Goal: Transaction & Acquisition: Purchase product/service

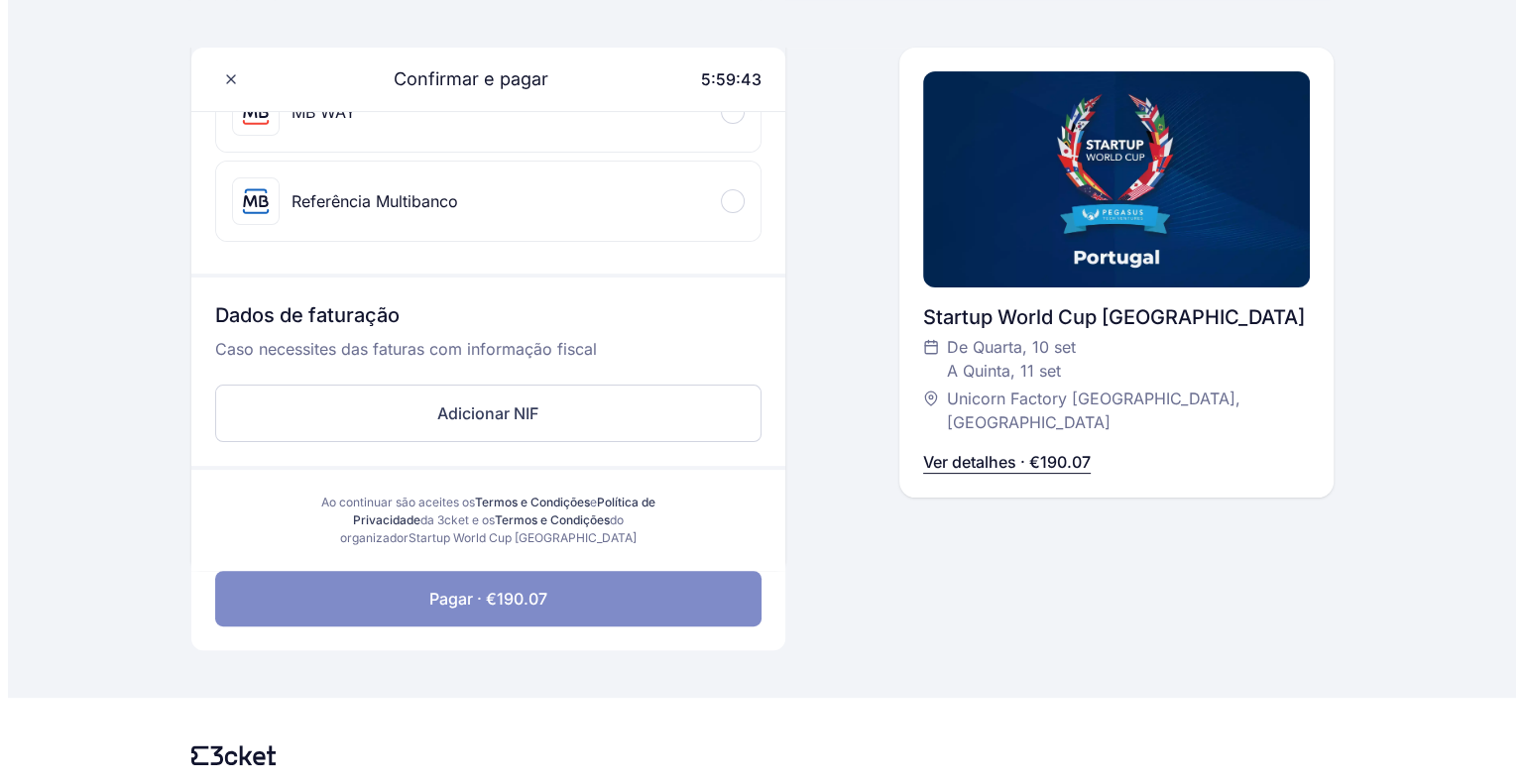
scroll to position [414, 0]
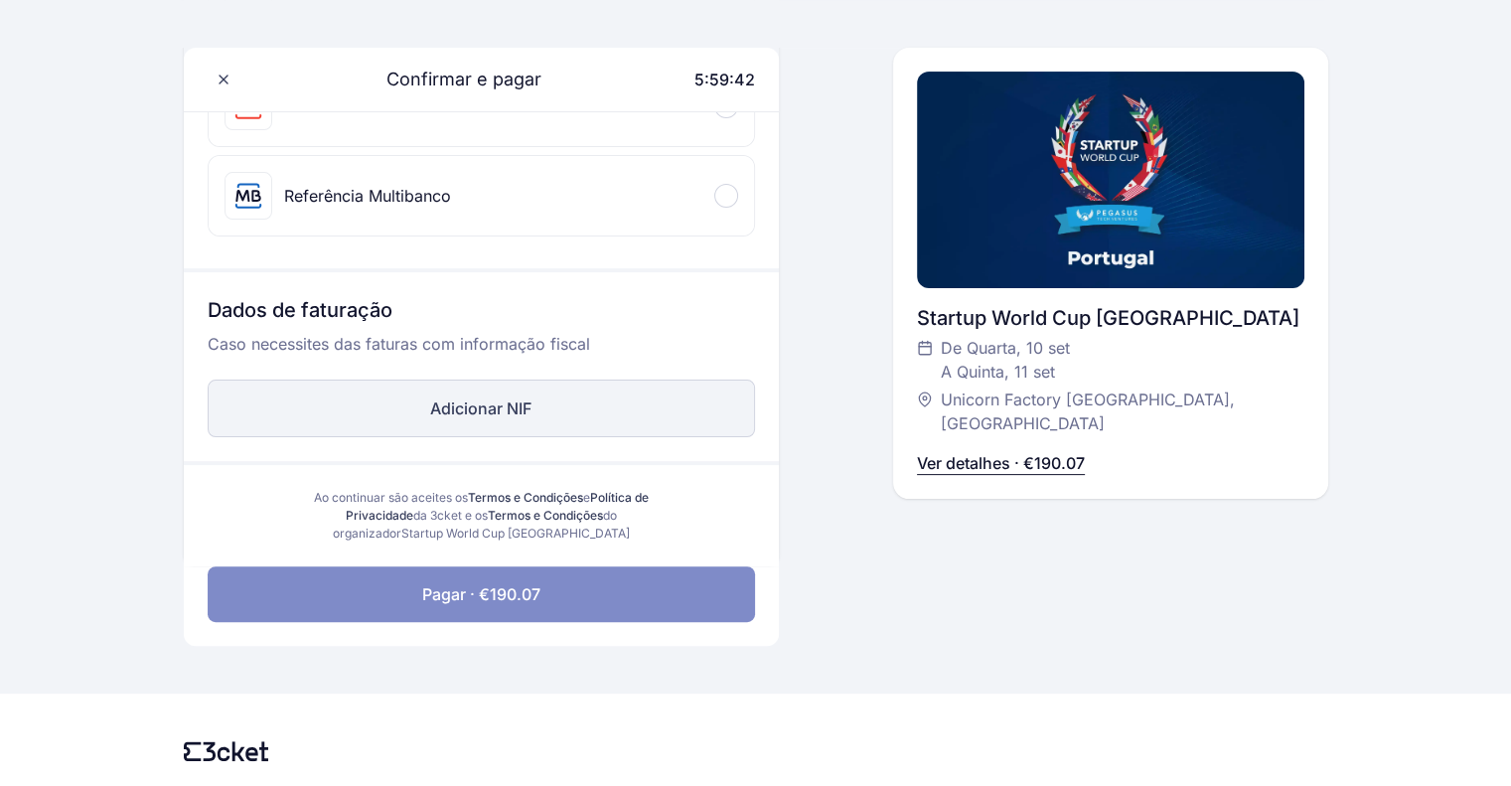
click at [544, 404] on button "Adicionar NIF" at bounding box center [481, 409] width 547 height 58
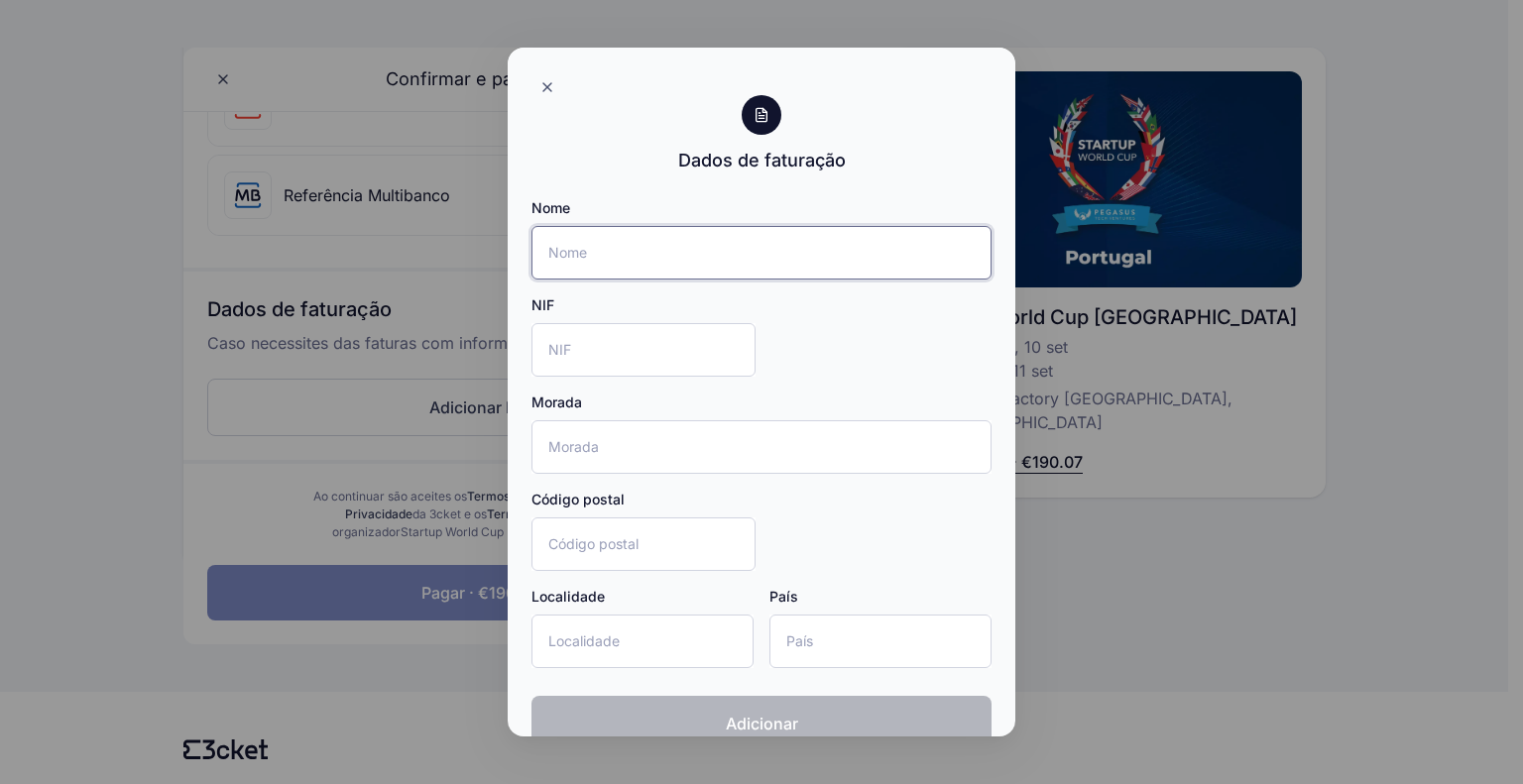
click at [609, 240] on input "Nome" at bounding box center [762, 253] width 460 height 54
paste input "LEXIDY LAW BOUTIQUE PORTUGAL - SOCIEDADE DE ADVOGADOS, SP, RL"
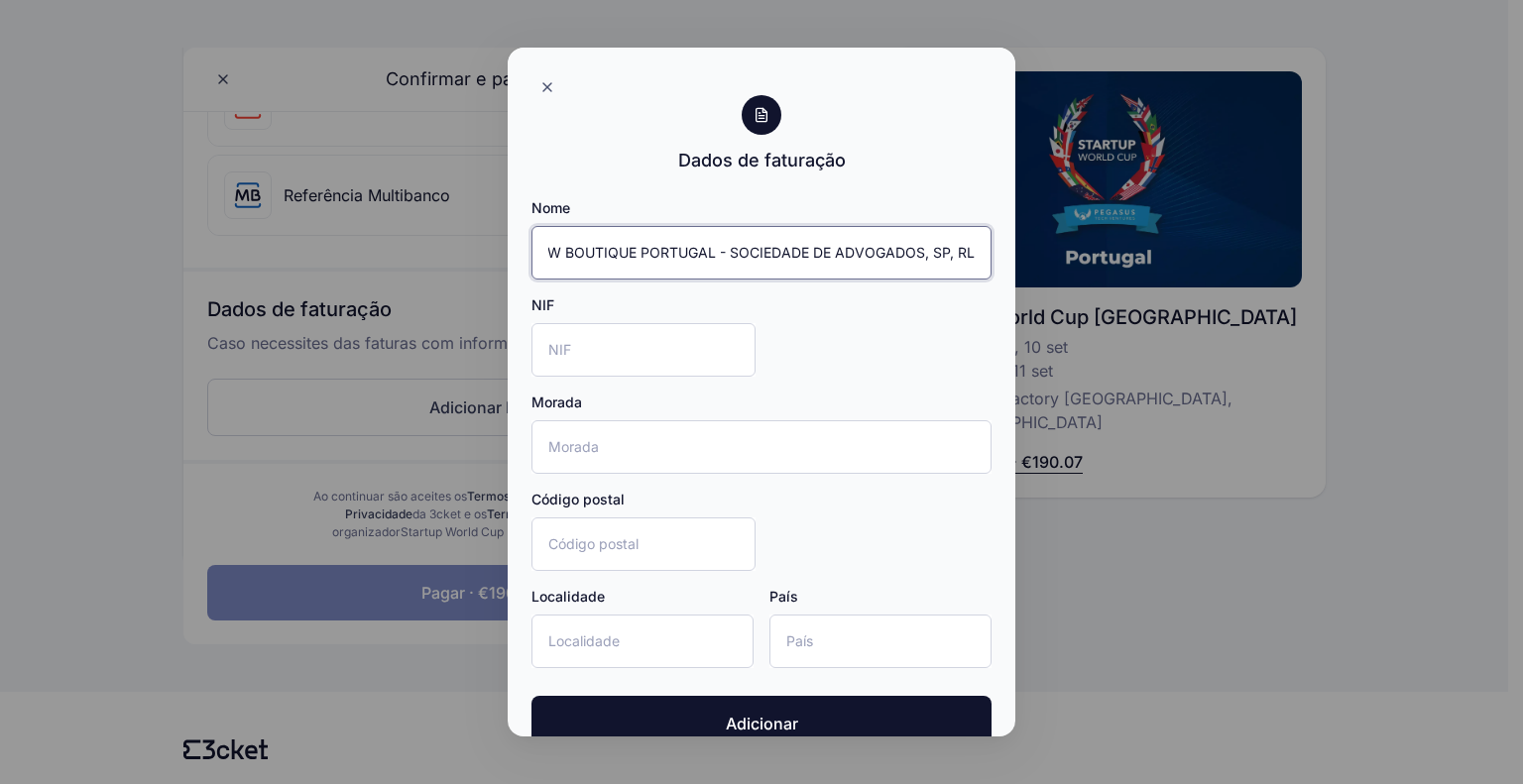
type input "LEXIDY LAW BOUTIQUE PORTUGAL - SOCIEDADE DE ADVOGADOS, SP, RL"
click at [660, 358] on input "NIF" at bounding box center [644, 350] width 225 height 54
paste input "515490636"
type input "515490636"
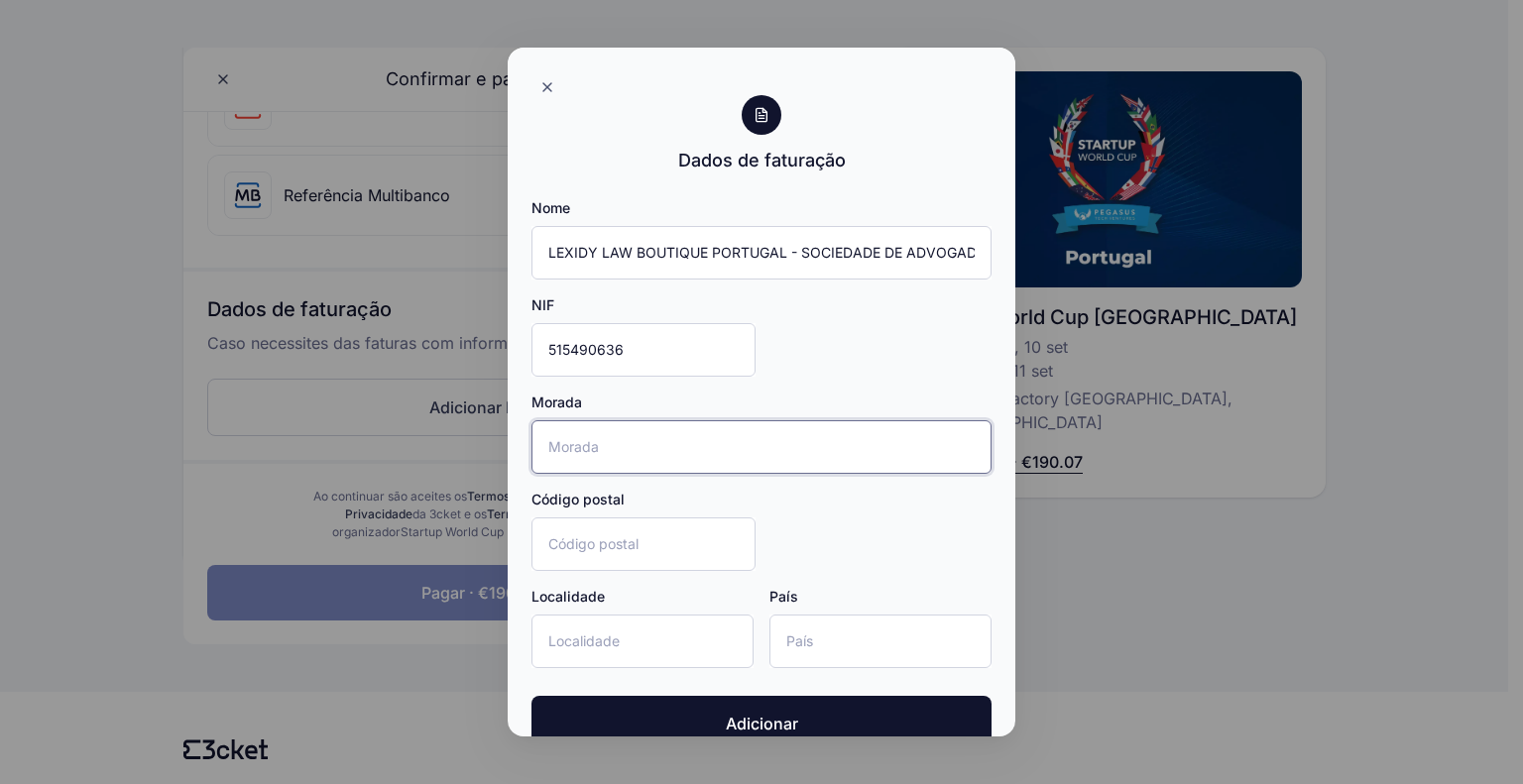
click at [640, 448] on input "Morada" at bounding box center [762, 447] width 460 height 54
paste input "RUA JOAQUIM ANTÓNIO DE AGUIAR, 43 R/C ESQ.Obter direções Código Postal: 1070-15…"
drag, startPoint x: 651, startPoint y: 445, endPoint x: 1043, endPoint y: 451, distance: 392.0
click at [1043, 451] on div "Dados de faturação Nome LEXIDY LAW BOUTIQUE PORTUGAL - SOCIEDADE DE ADVOGADOS, …" at bounding box center [762, 392] width 1523 height 784
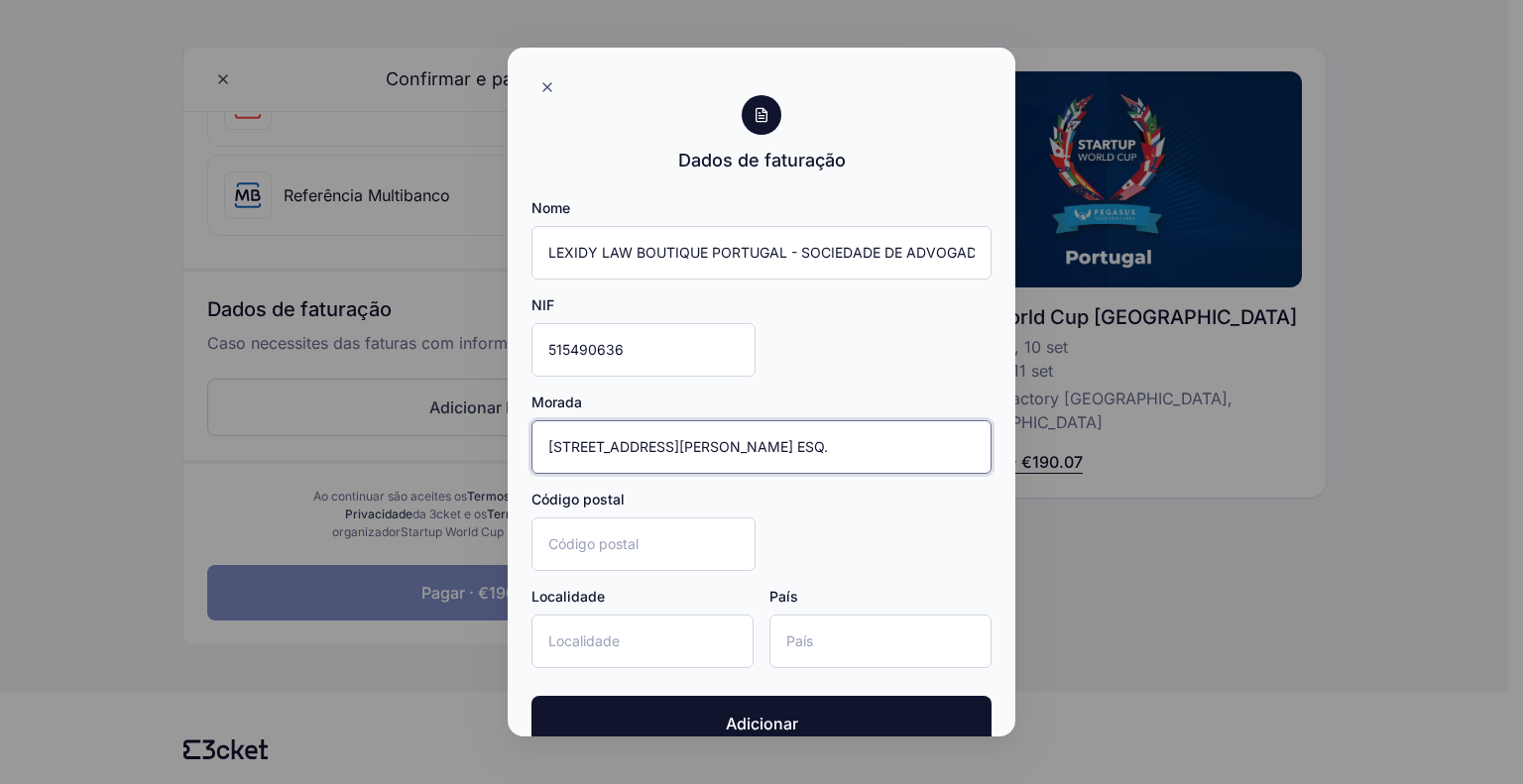
scroll to position [0, 0]
type input "RUA JOAQUIM ANTÓNIO DE AGUIAR, 43 R/C ESQ."
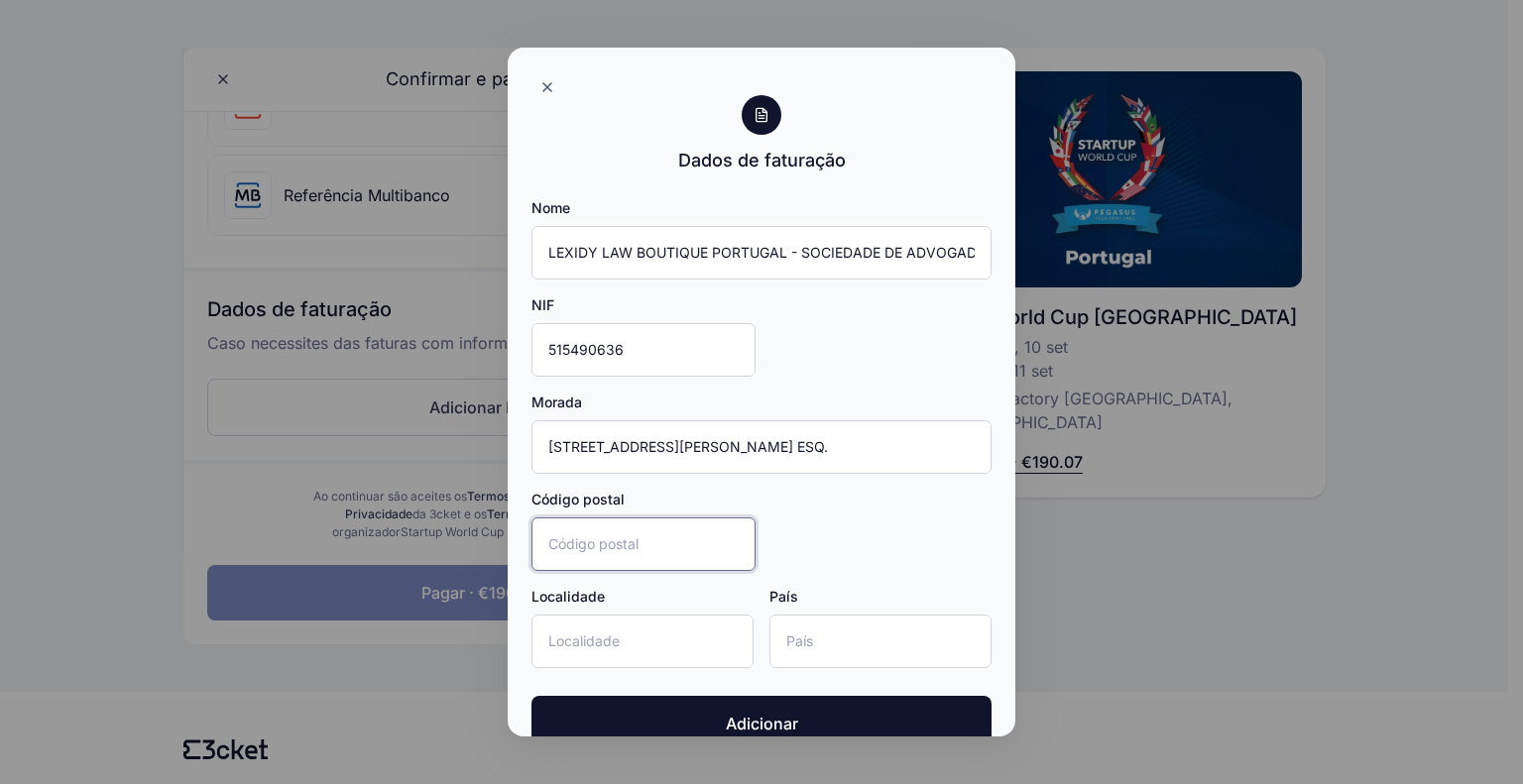
click at [577, 521] on input "Código postal" at bounding box center [644, 545] width 225 height 54
type input "1070-150"
click at [607, 629] on input "Localidade" at bounding box center [643, 641] width 223 height 54
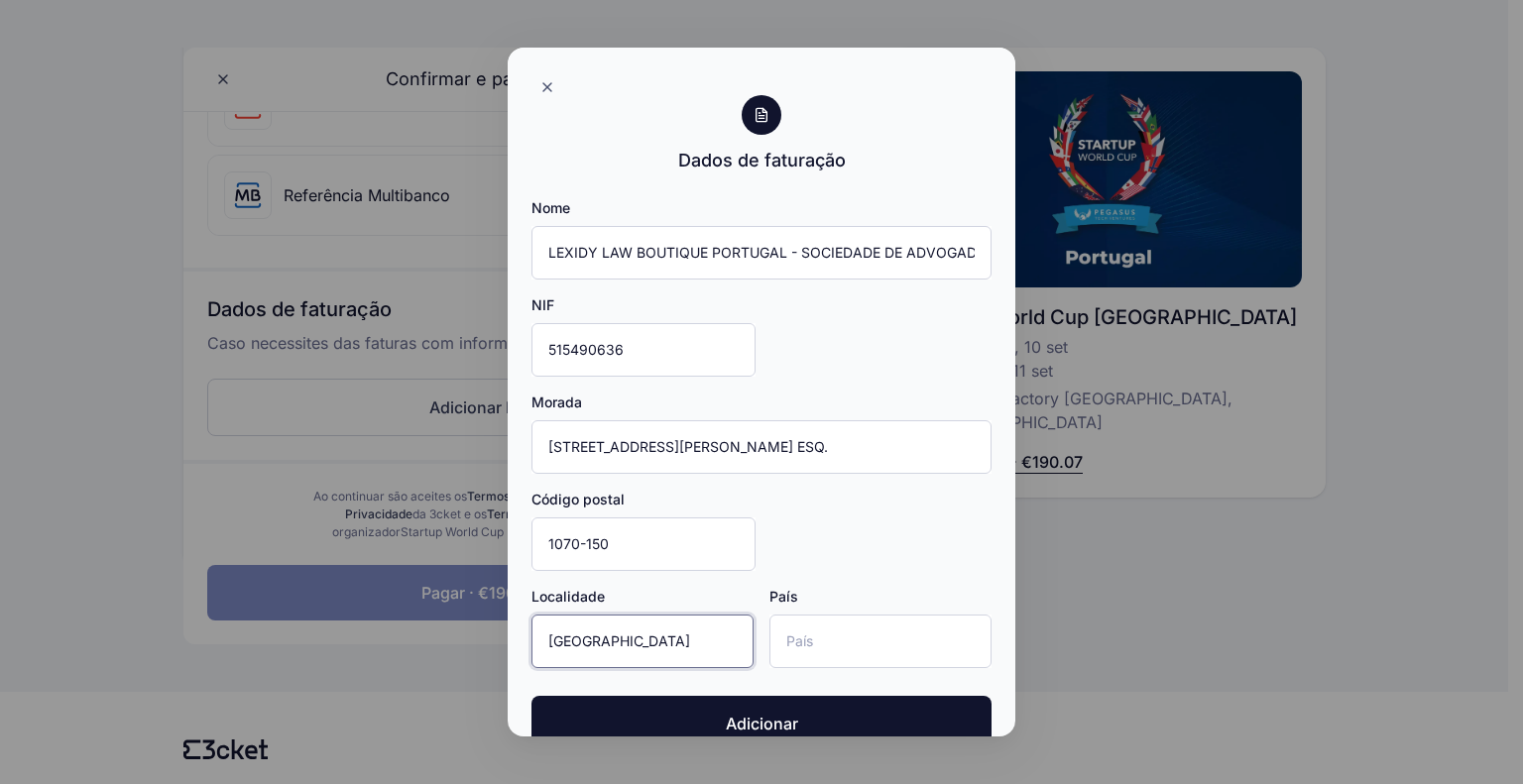
type input "Lisboa"
click at [809, 640] on input "País" at bounding box center [880, 641] width 223 height 54
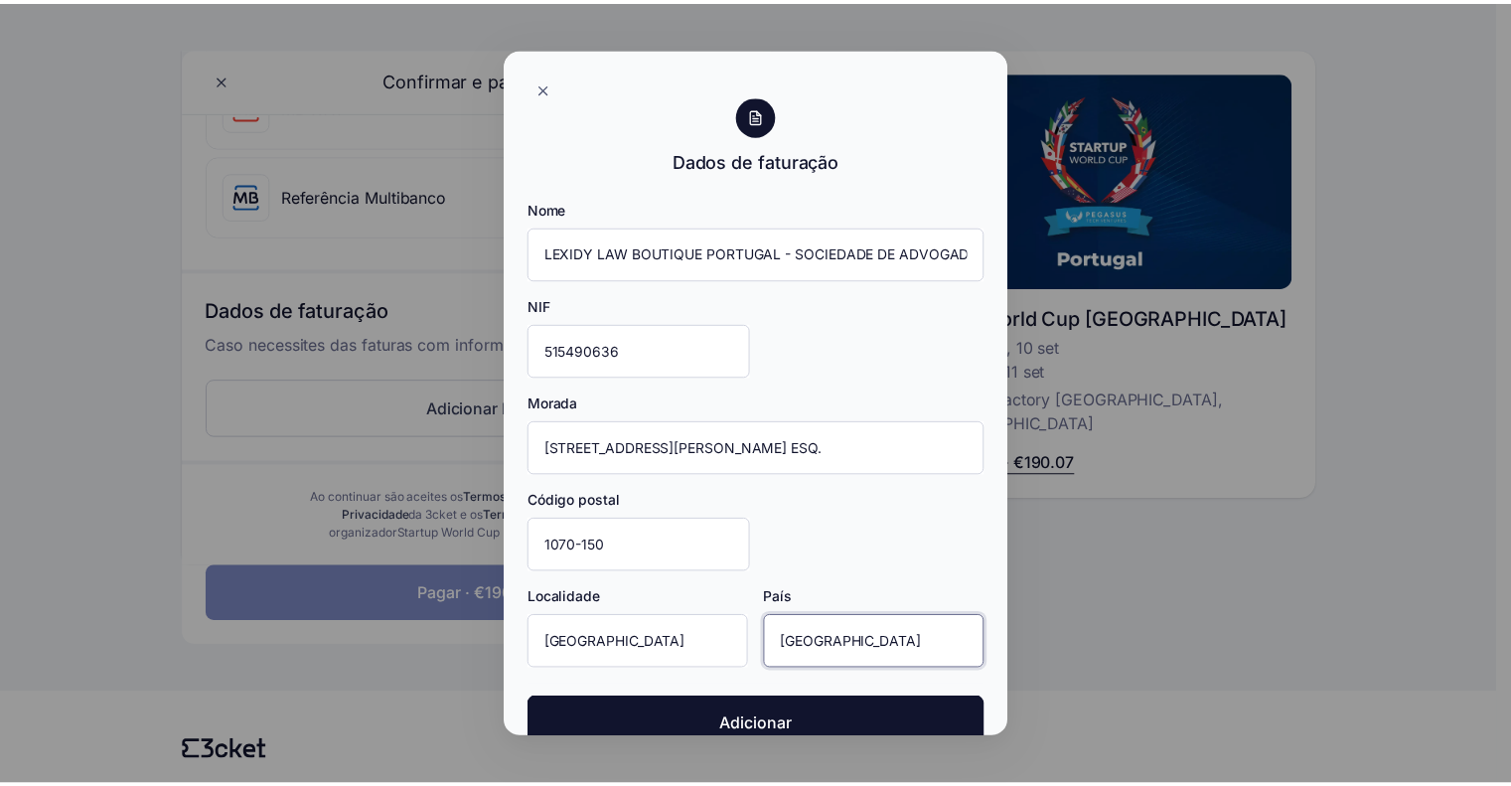
scroll to position [36, 0]
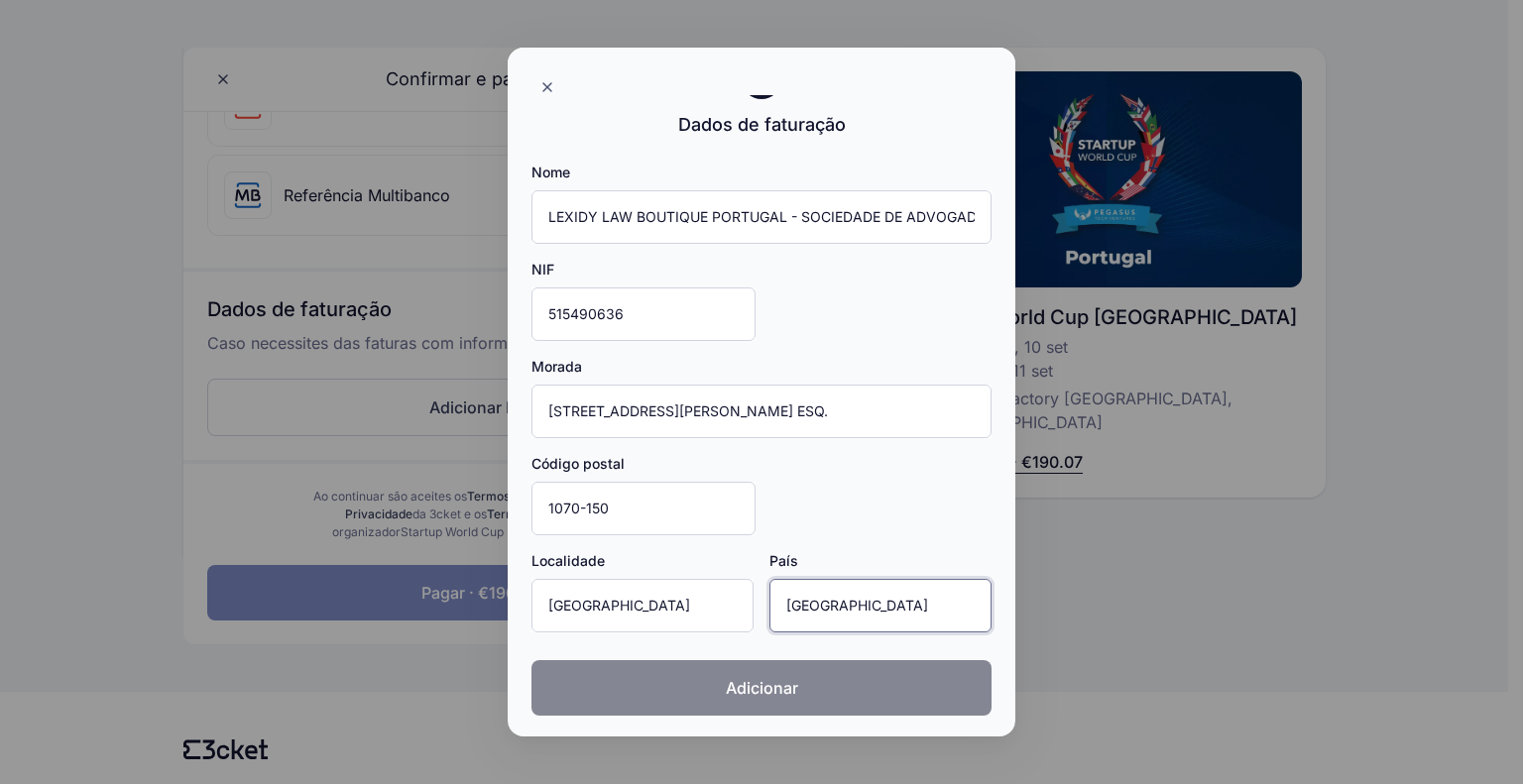
type input "Portugal"
click at [691, 695] on button "Adicionar" at bounding box center [762, 688] width 460 height 56
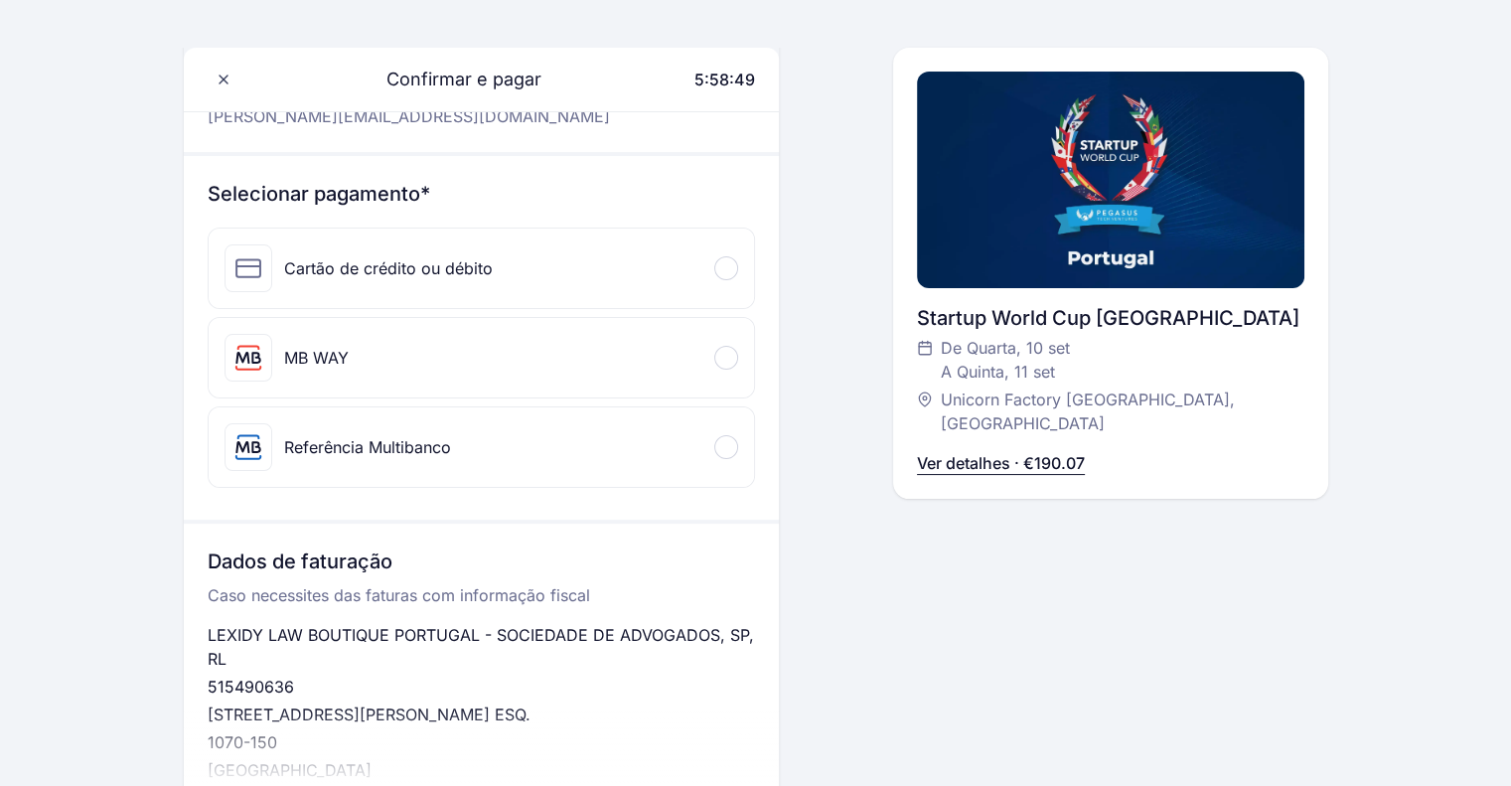
scroll to position [167, 0]
click at [731, 273] on div at bounding box center [726, 265] width 24 height 24
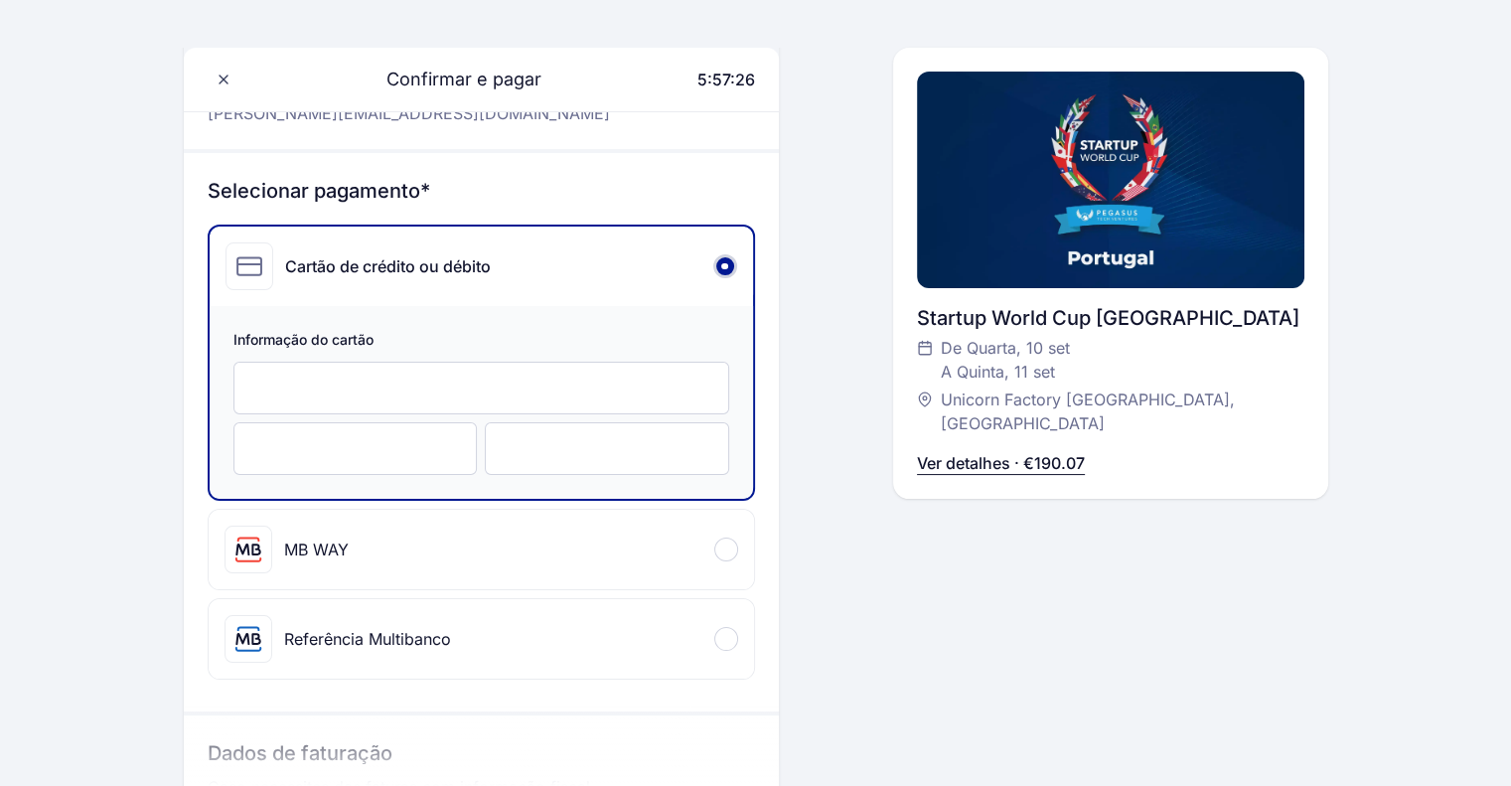
click at [732, 637] on div at bounding box center [726, 639] width 24 height 24
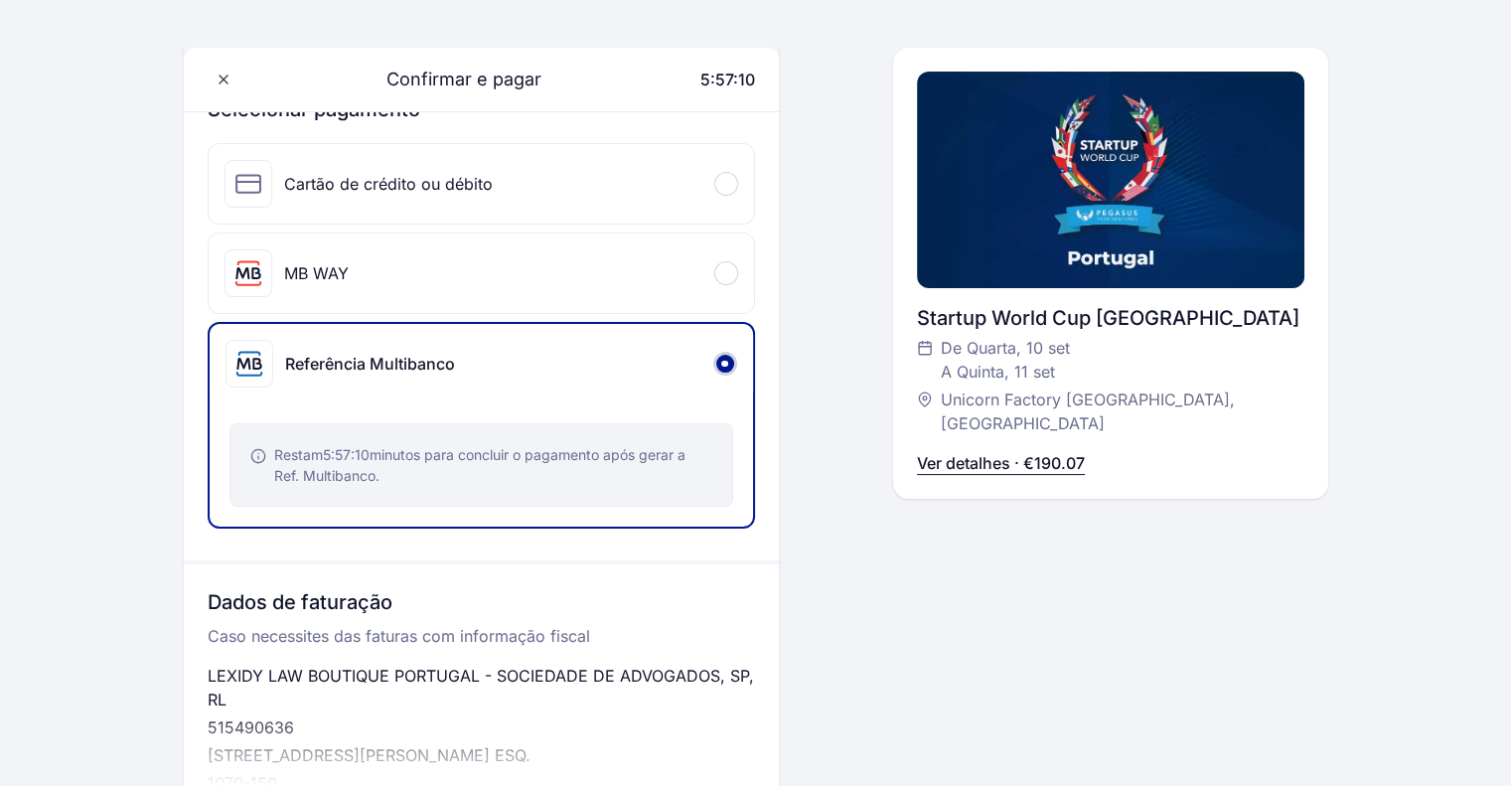
scroll to position [218, 0]
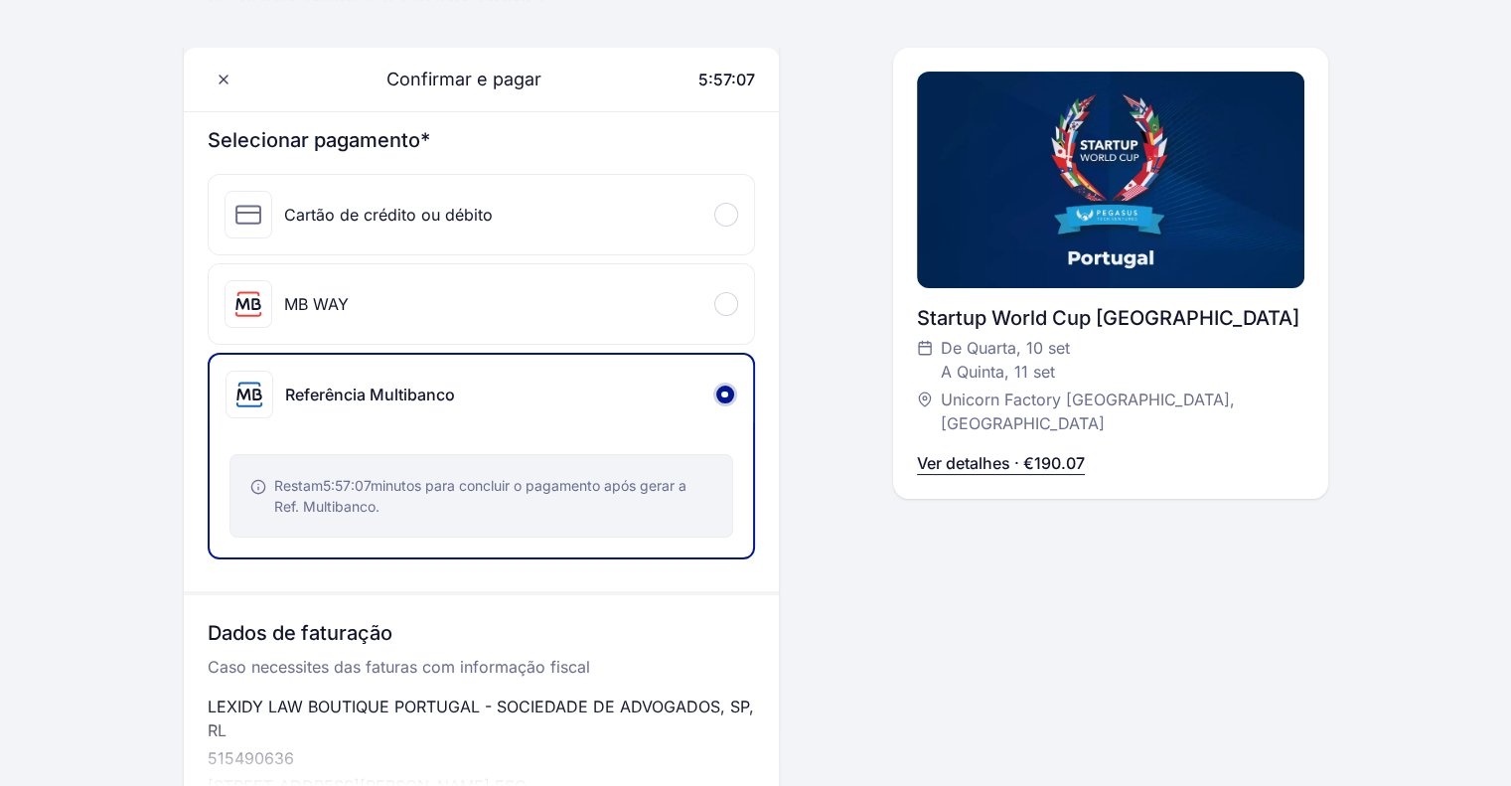
click at [723, 302] on span at bounding box center [725, 304] width 6 height 6
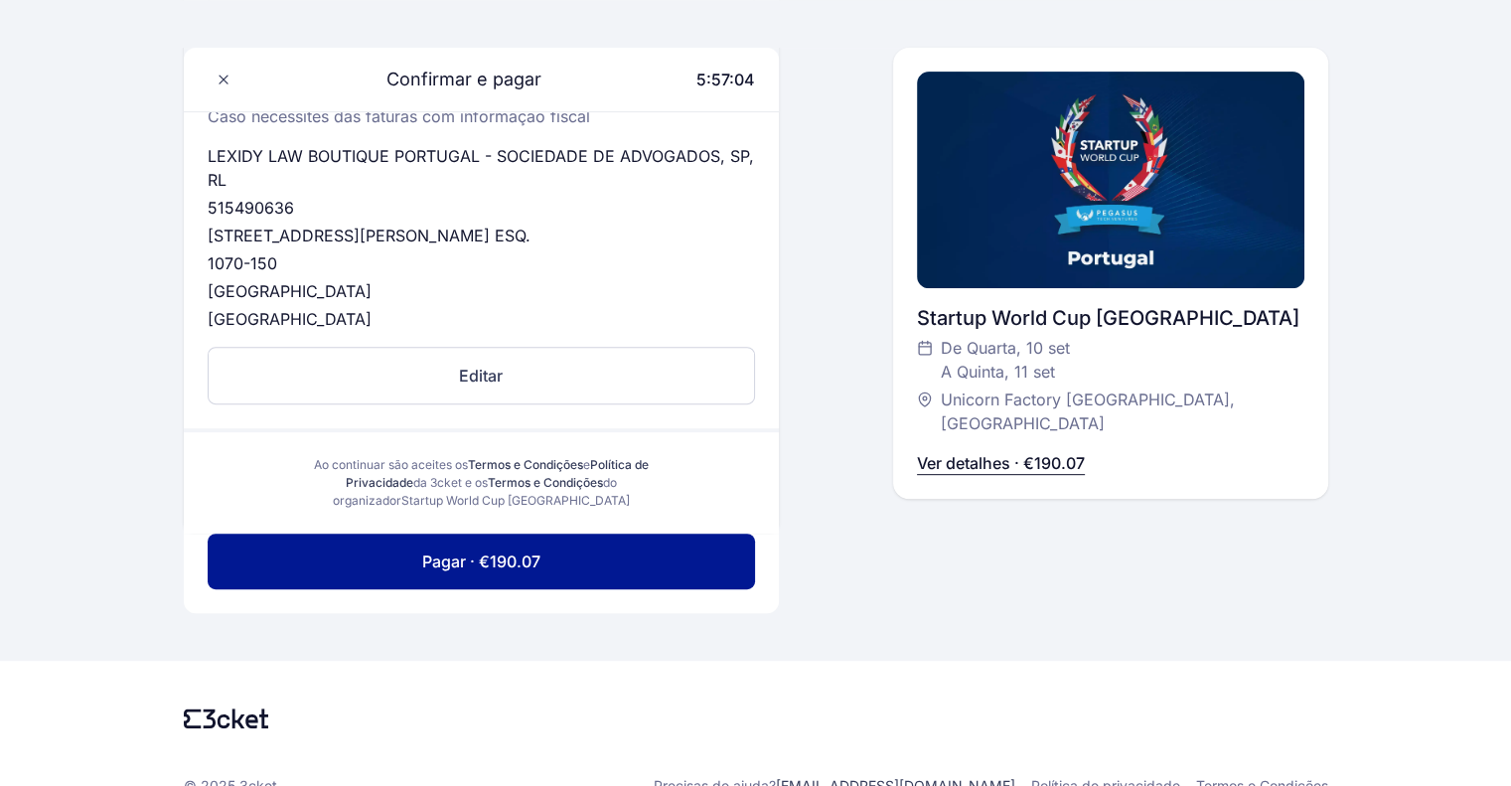
scroll to position [810, 0]
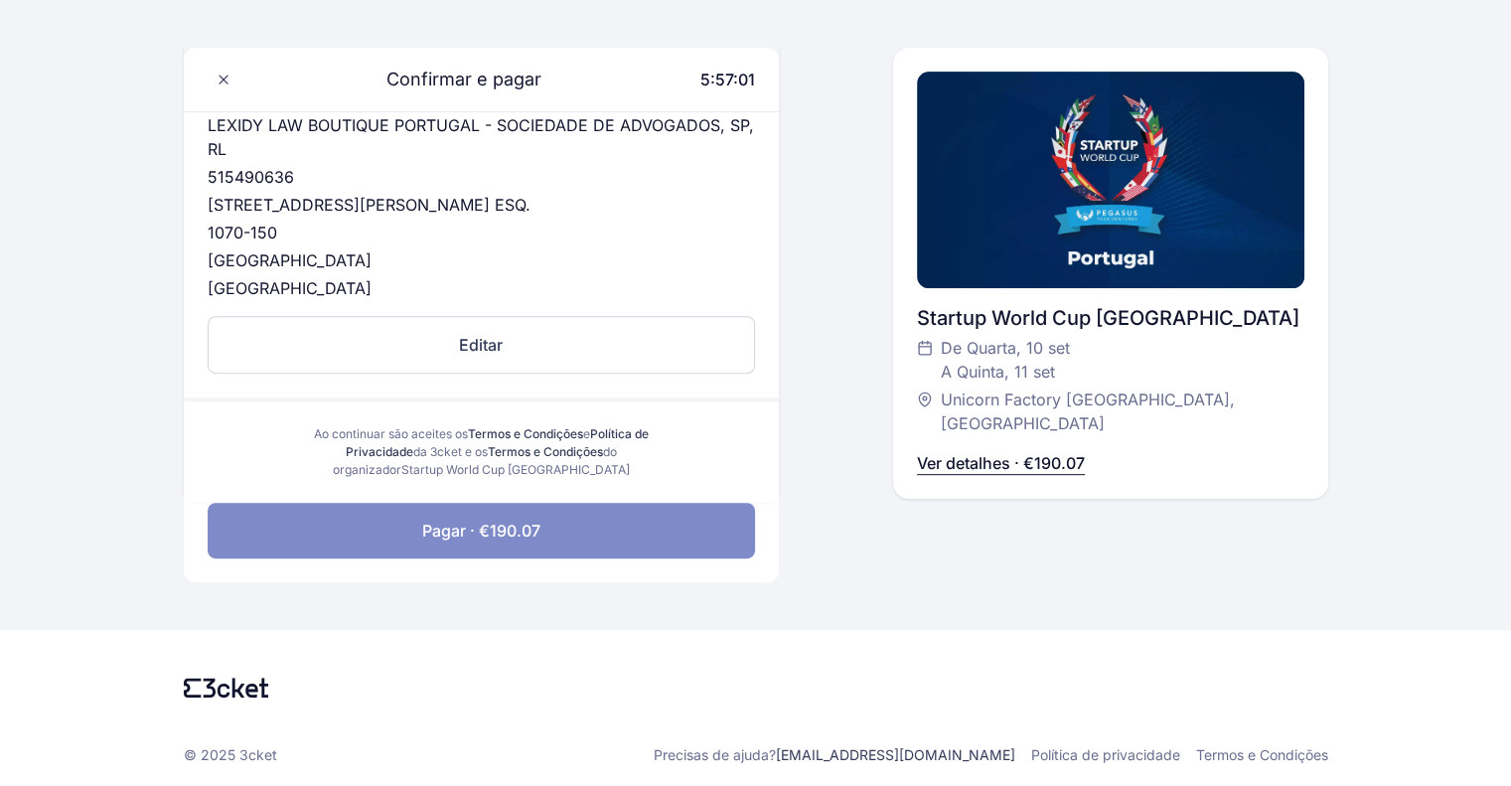
click at [584, 519] on button "Pagar · €190.07" at bounding box center [481, 531] width 547 height 56
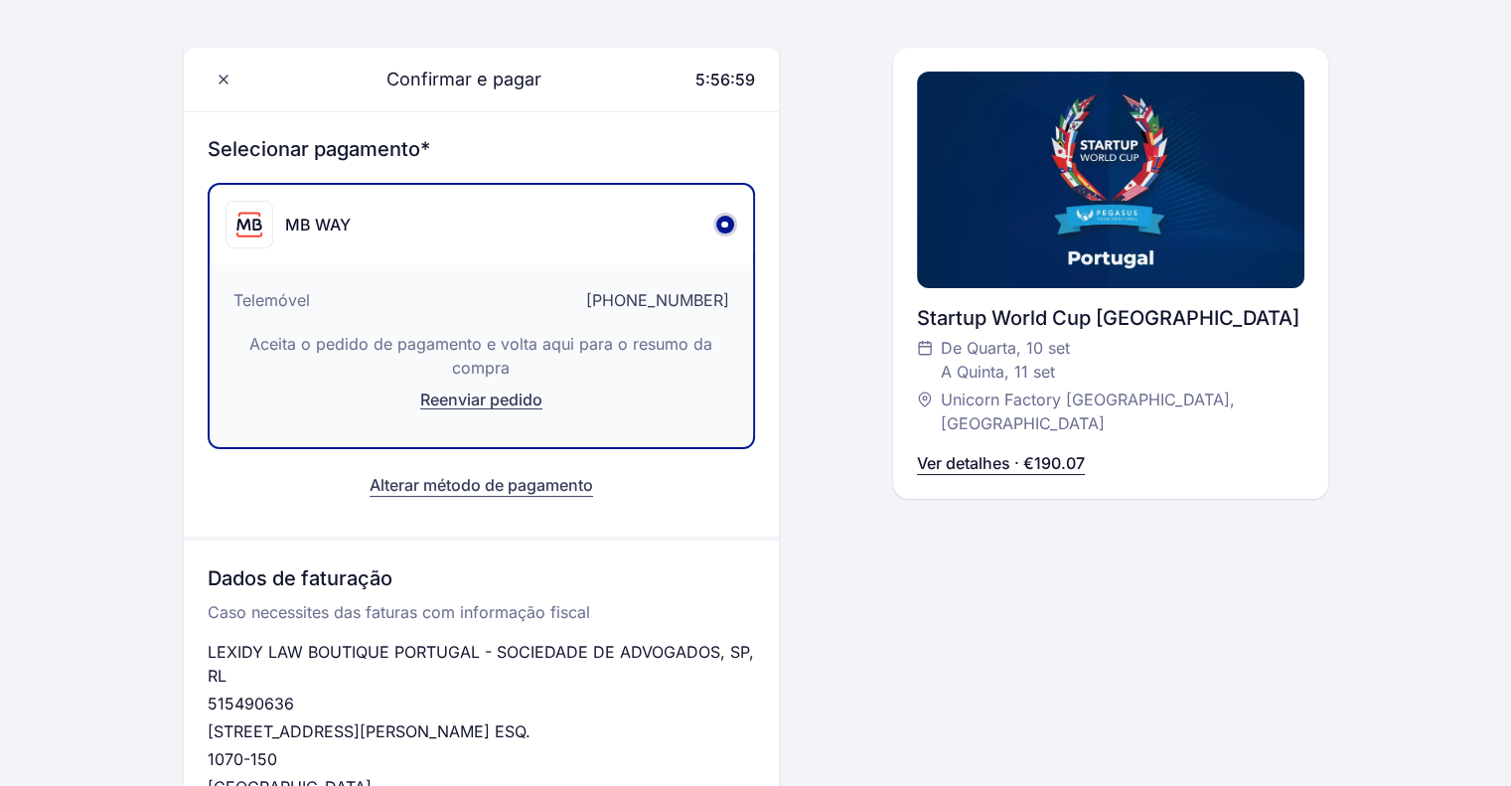
scroll to position [208, 0]
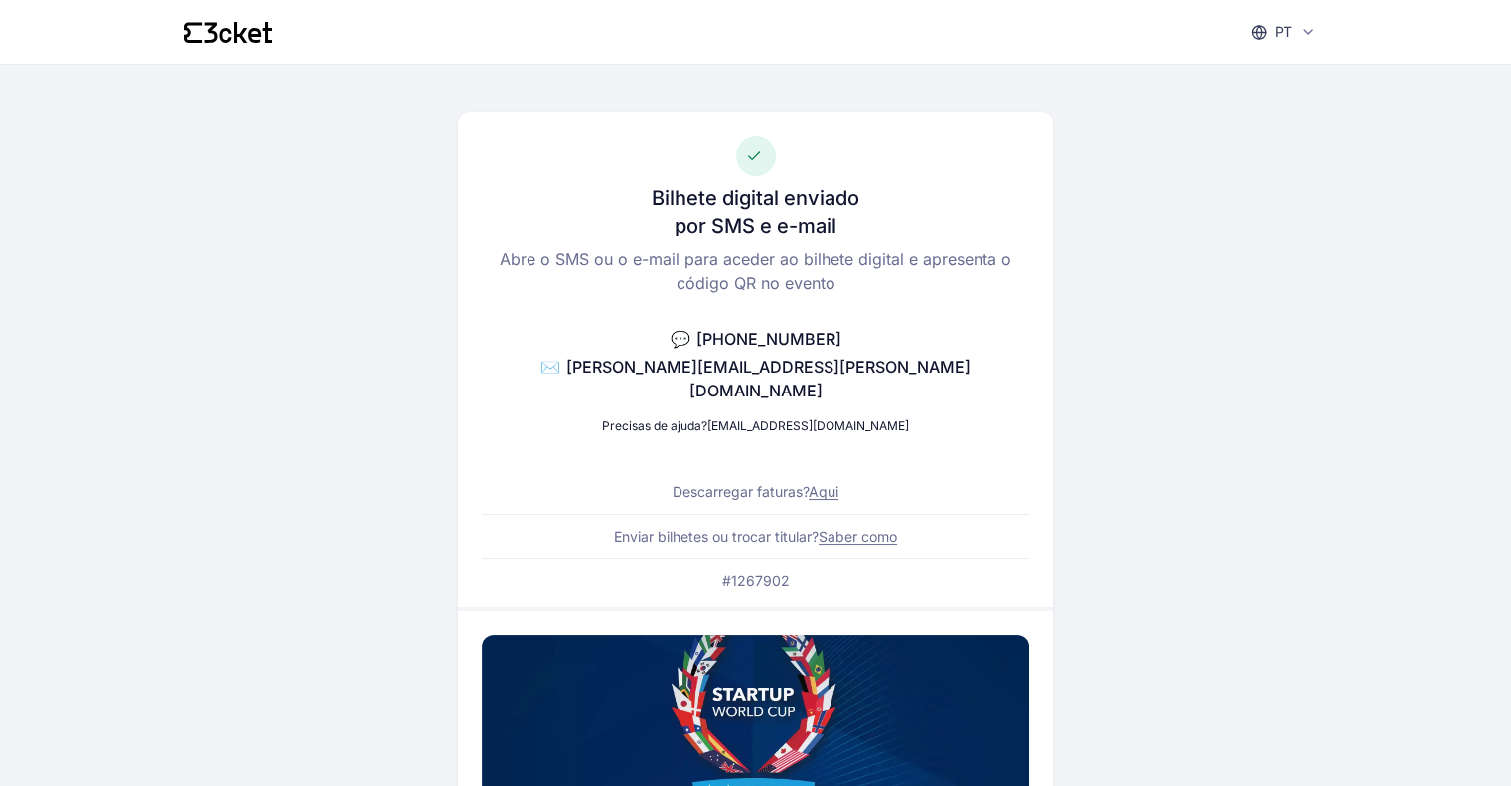
click at [835, 483] on link "Aqui" at bounding box center [824, 491] width 30 height 17
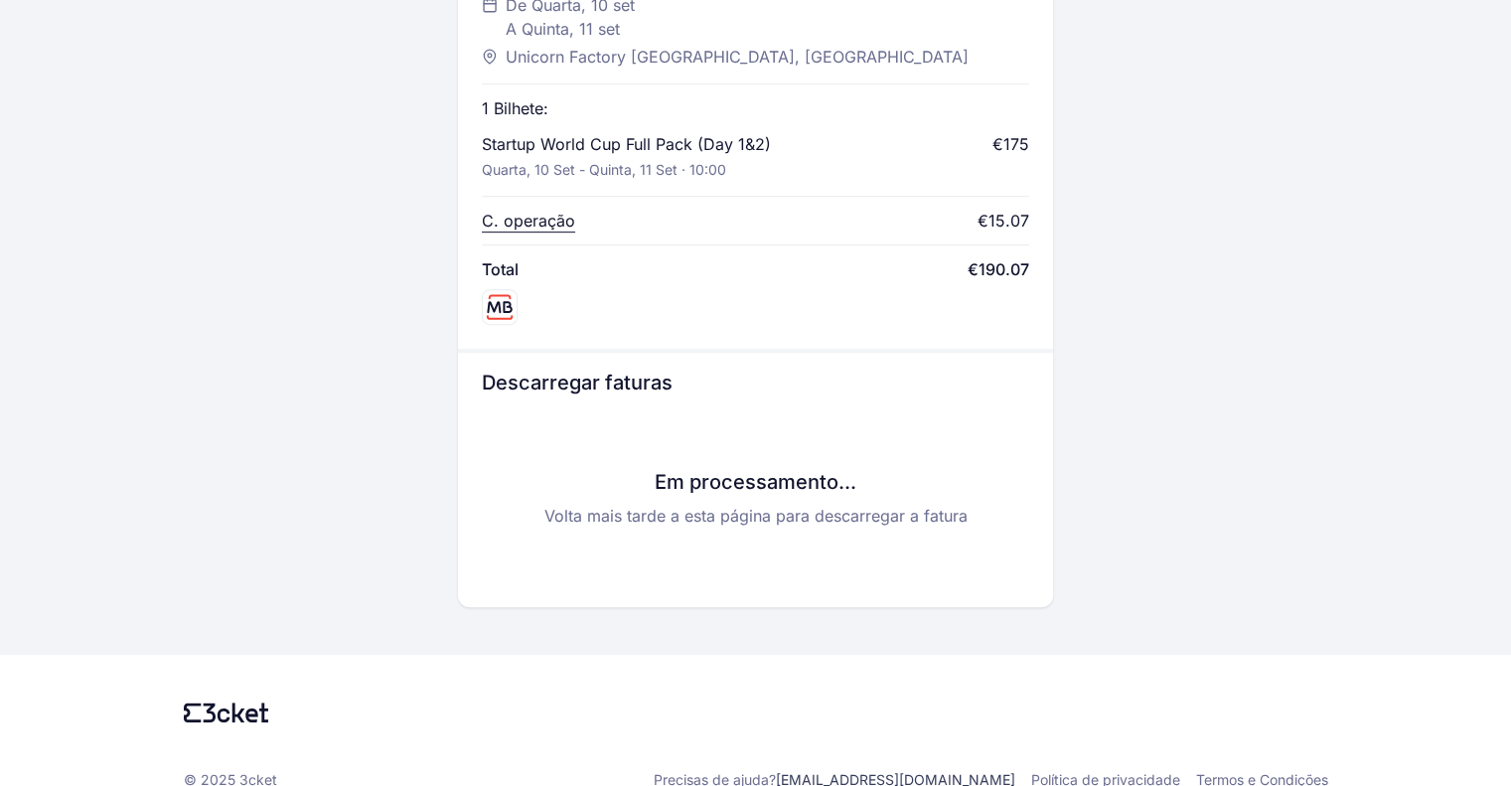
scroll to position [908, 0]
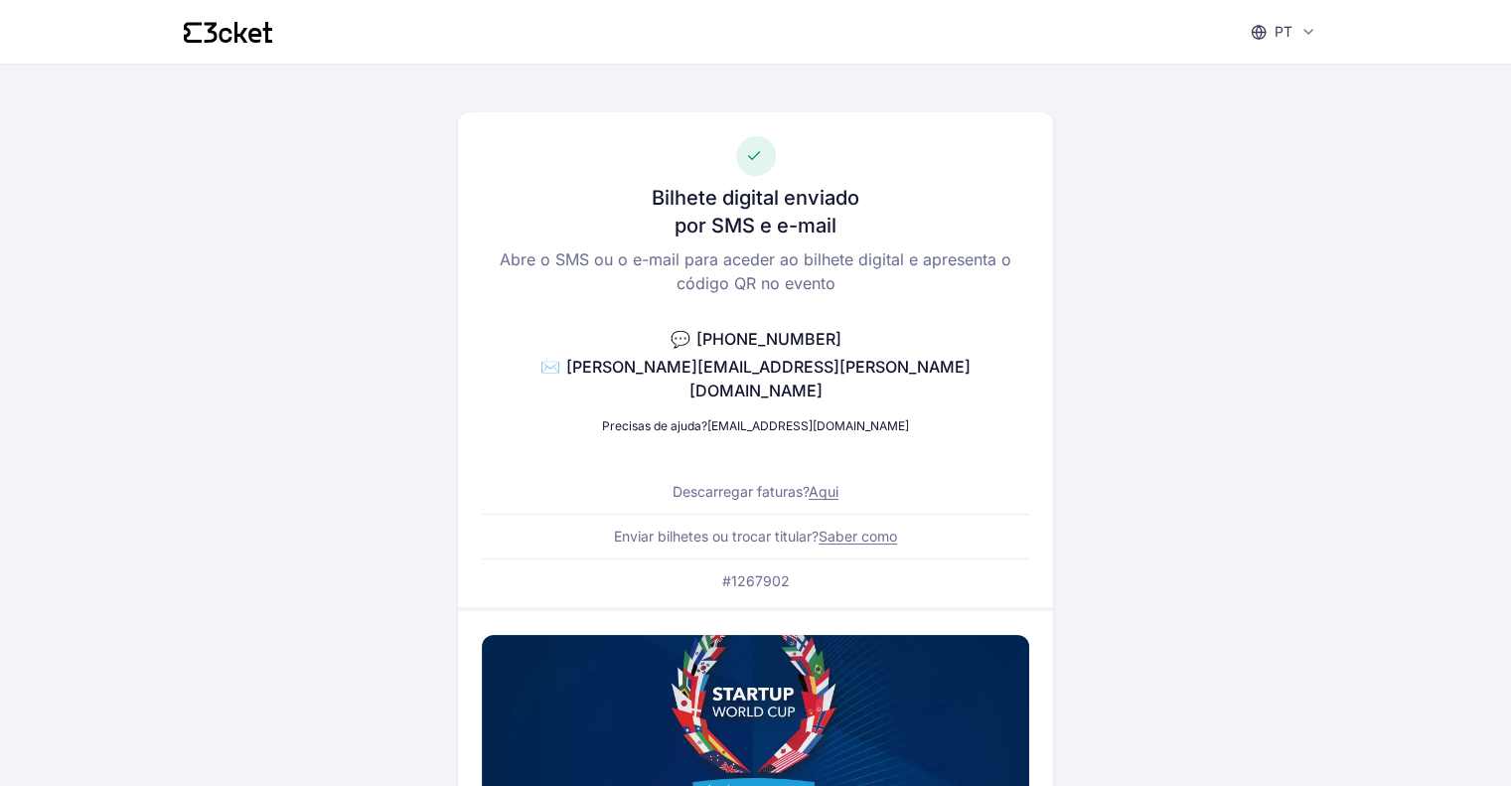
click at [823, 483] on link "Aqui" at bounding box center [824, 491] width 30 height 17
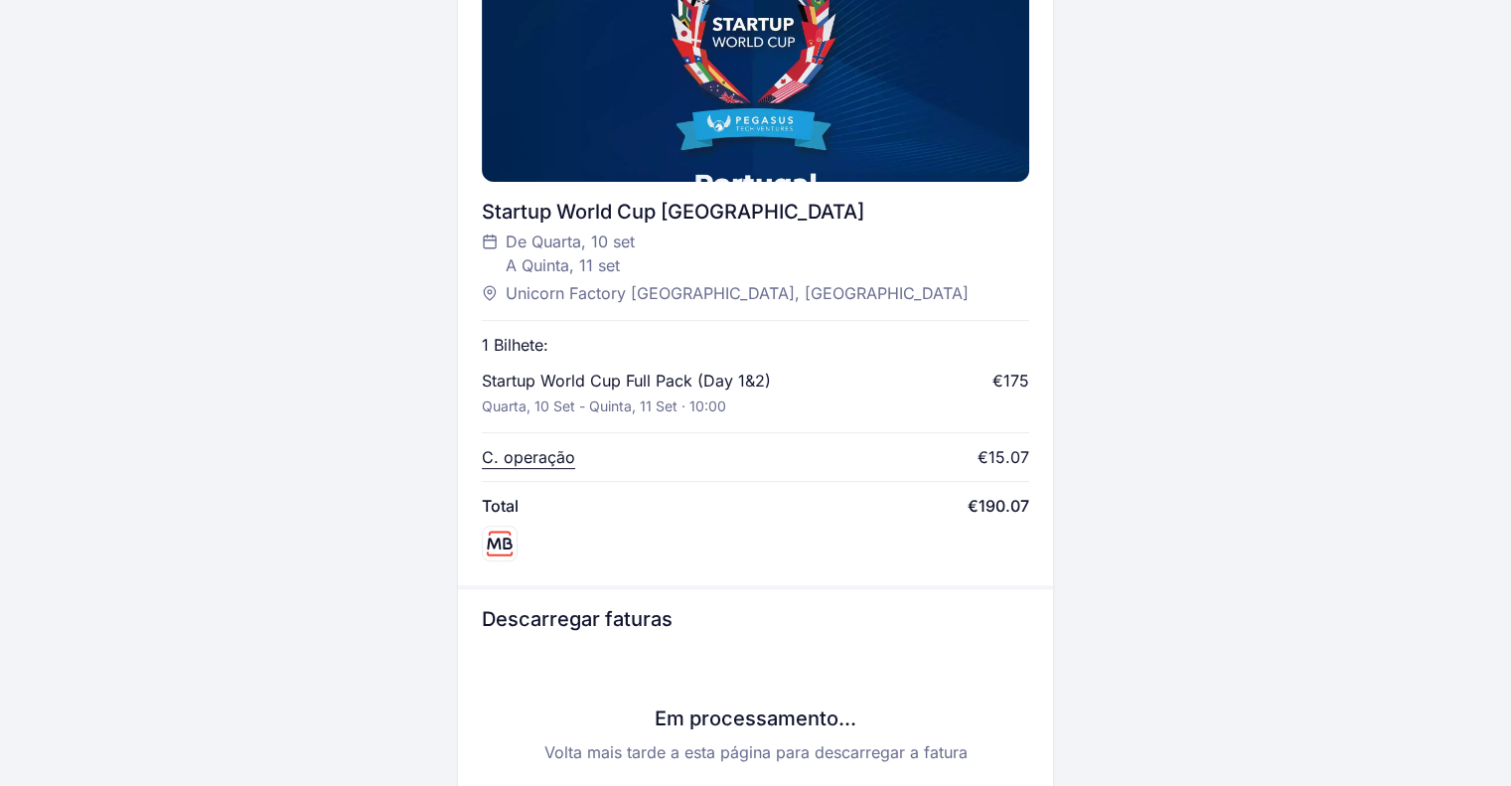
scroll to position [676, 0]
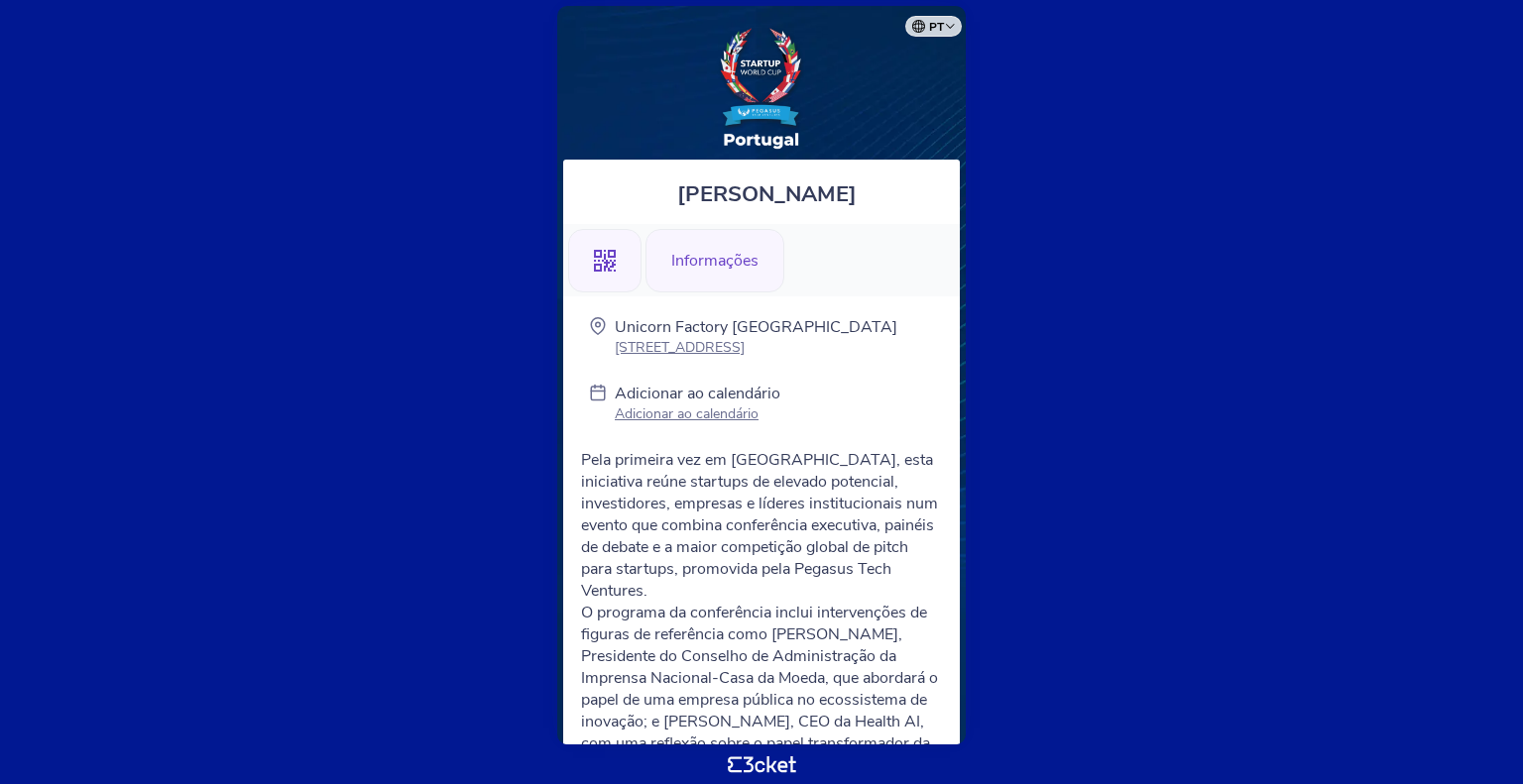
click at [613, 236] on div ".st0{fill-rule:evenodd;clip-rule:evenodd;}" at bounding box center [605, 261] width 74 height 64
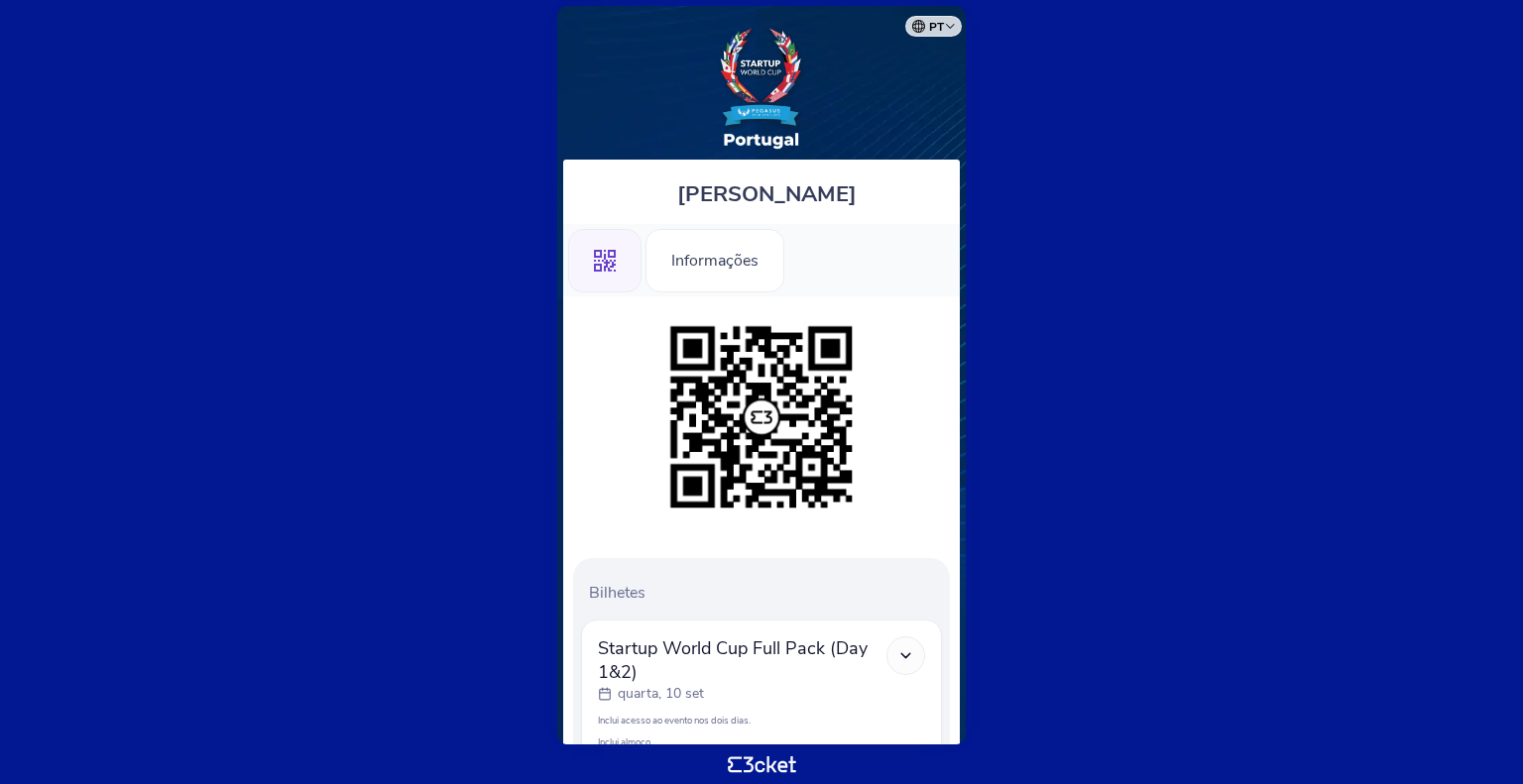
click at [910, 665] on div at bounding box center [905, 655] width 39 height 39
click at [988, 329] on body "pt Português (Portugal) English Español Catalan Français Rita Figueiredo .st0{f…" at bounding box center [762, 392] width 1507 height 768
click at [904, 641] on div at bounding box center [905, 655] width 39 height 39
click at [902, 651] on icon at bounding box center [905, 655] width 17 height 17
click at [804, 696] on div "quarta, 10 set" at bounding box center [742, 694] width 288 height 20
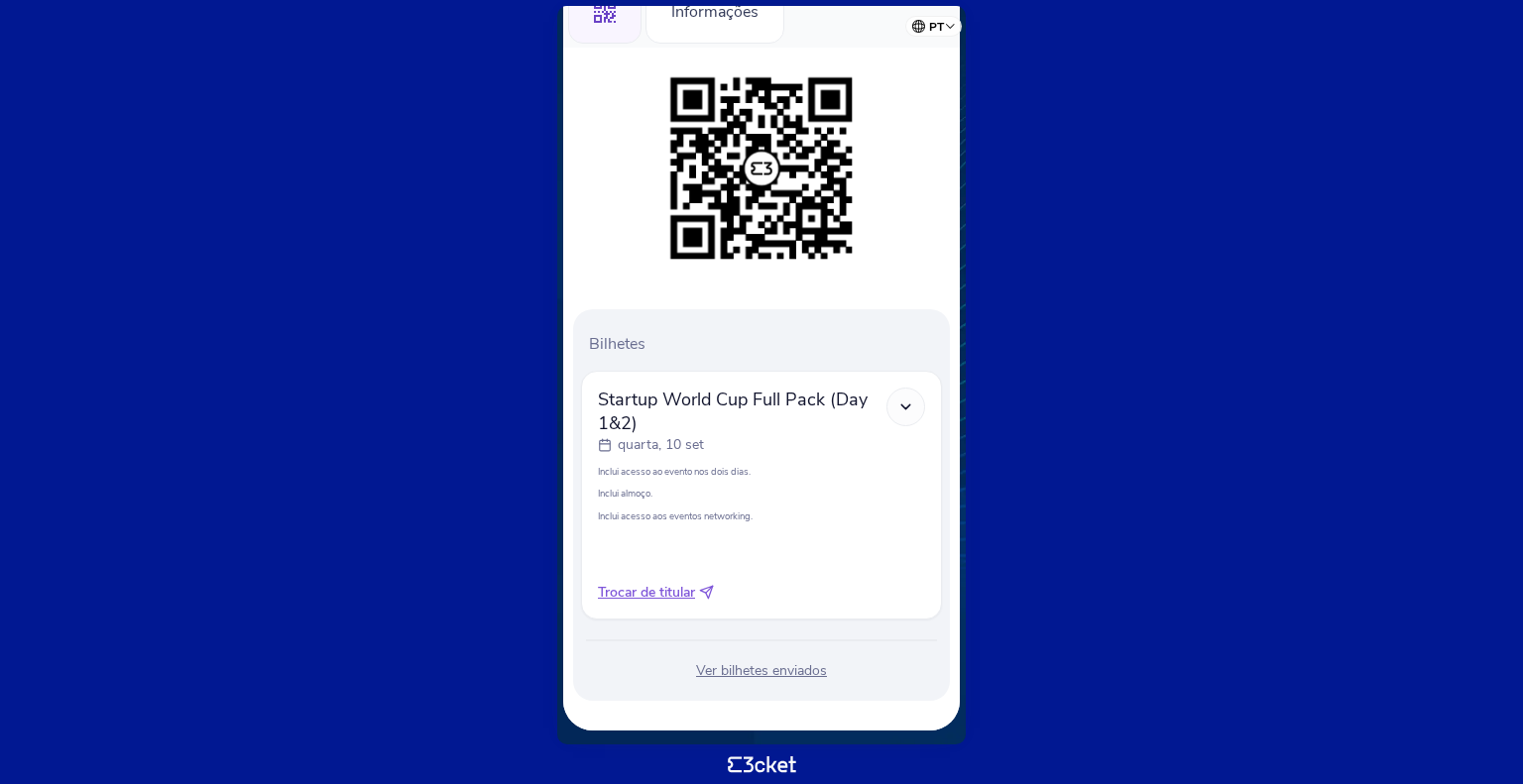
scroll to position [253, 0]
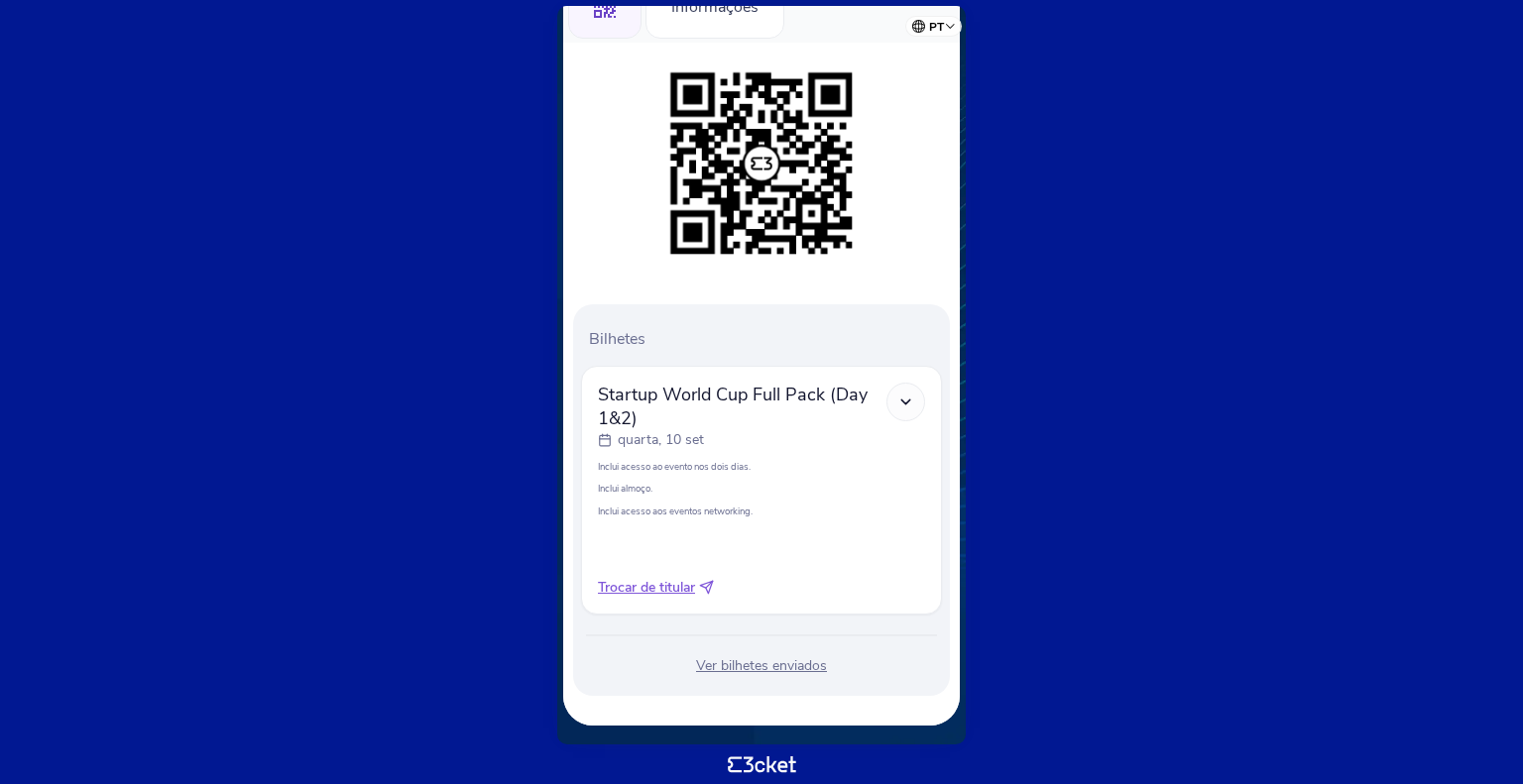
click at [775, 661] on div "Ver bilhetes enviados" at bounding box center [762, 666] width 361 height 20
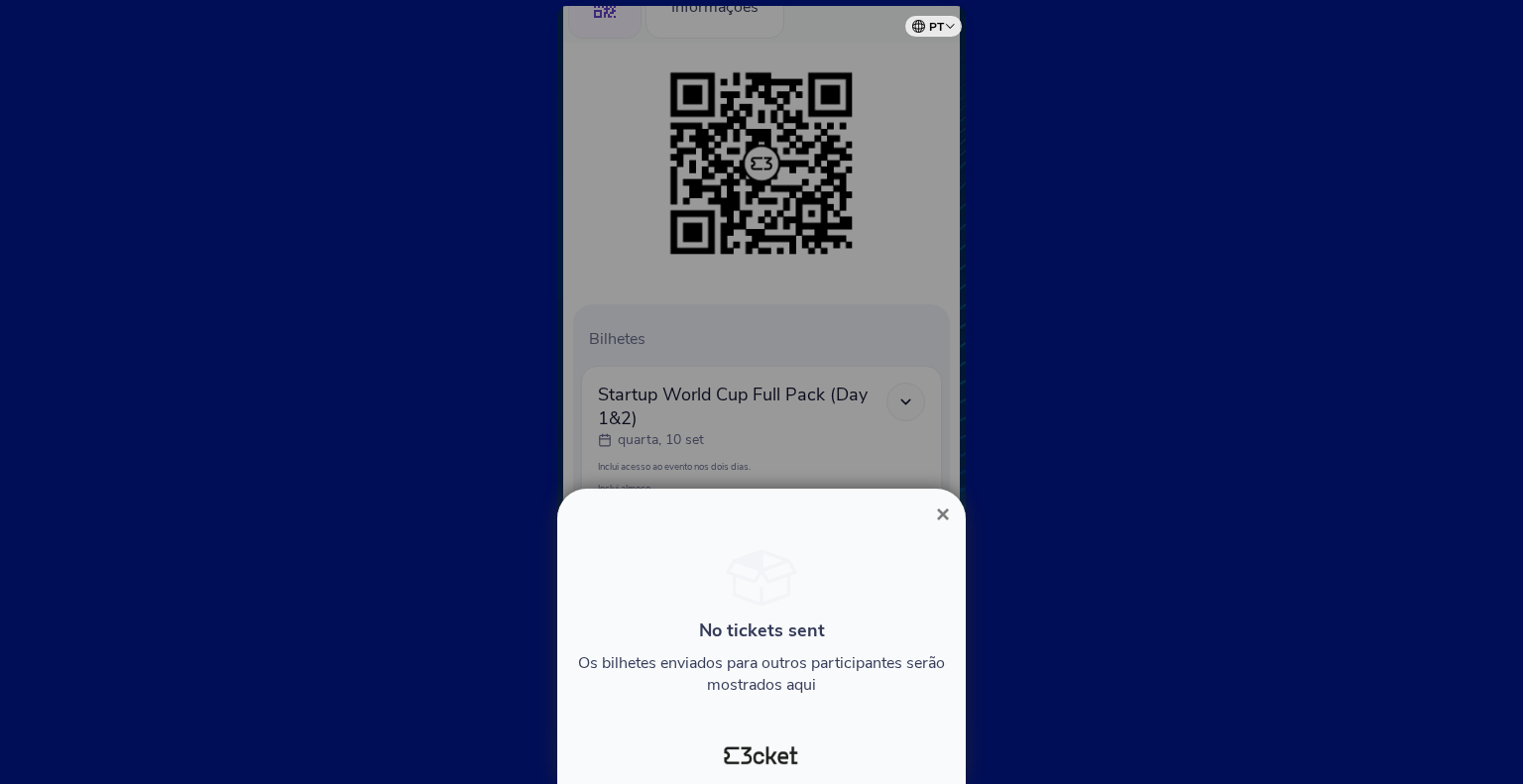
click at [943, 510] on span "×" at bounding box center [943, 514] width 14 height 27
